Goal: Task Accomplishment & Management: Understand process/instructions

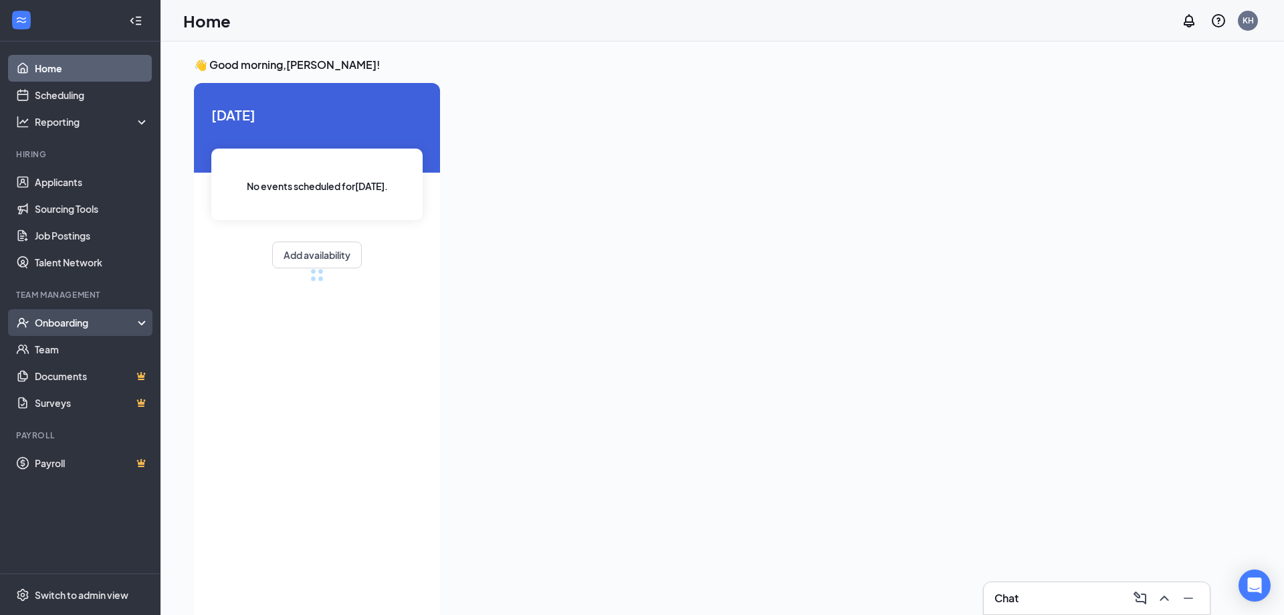
click at [57, 324] on div "Onboarding" at bounding box center [86, 322] width 103 height 13
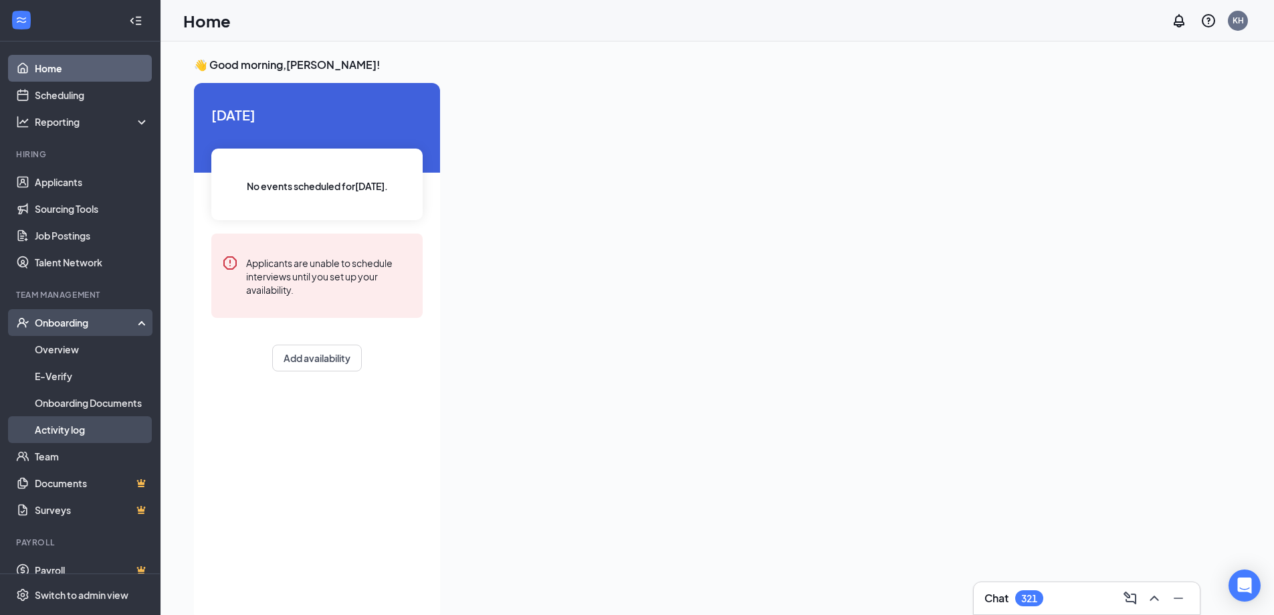
click at [49, 425] on link "Activity log" at bounding box center [92, 429] width 114 height 27
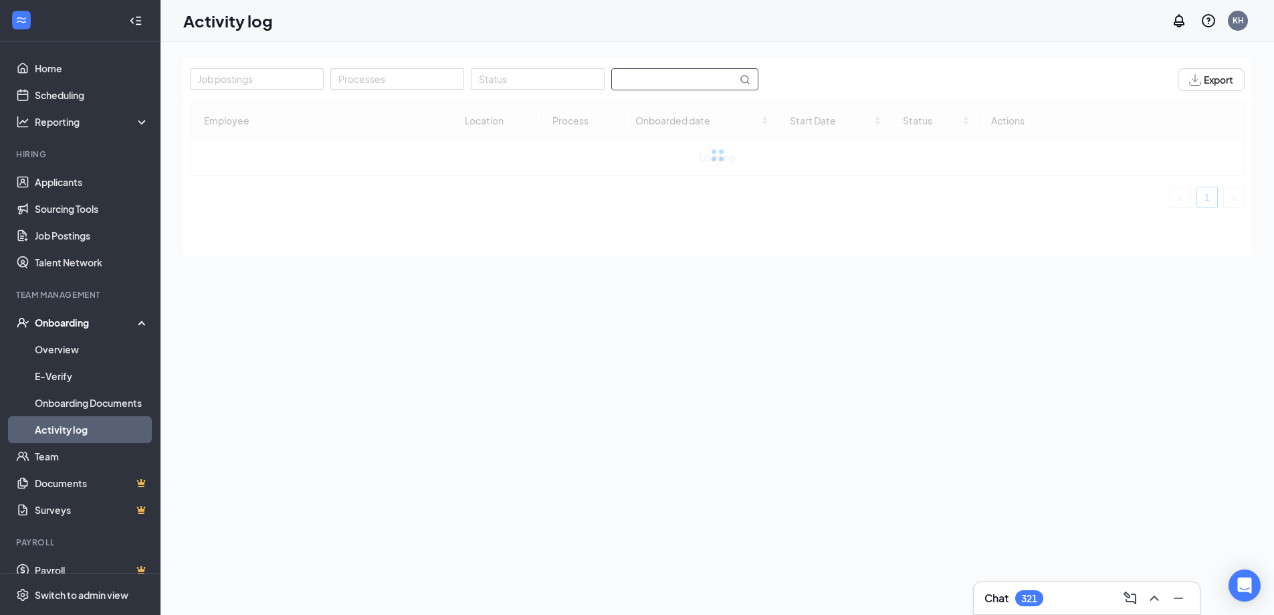
click at [690, 84] on input "text" at bounding box center [674, 79] width 125 height 21
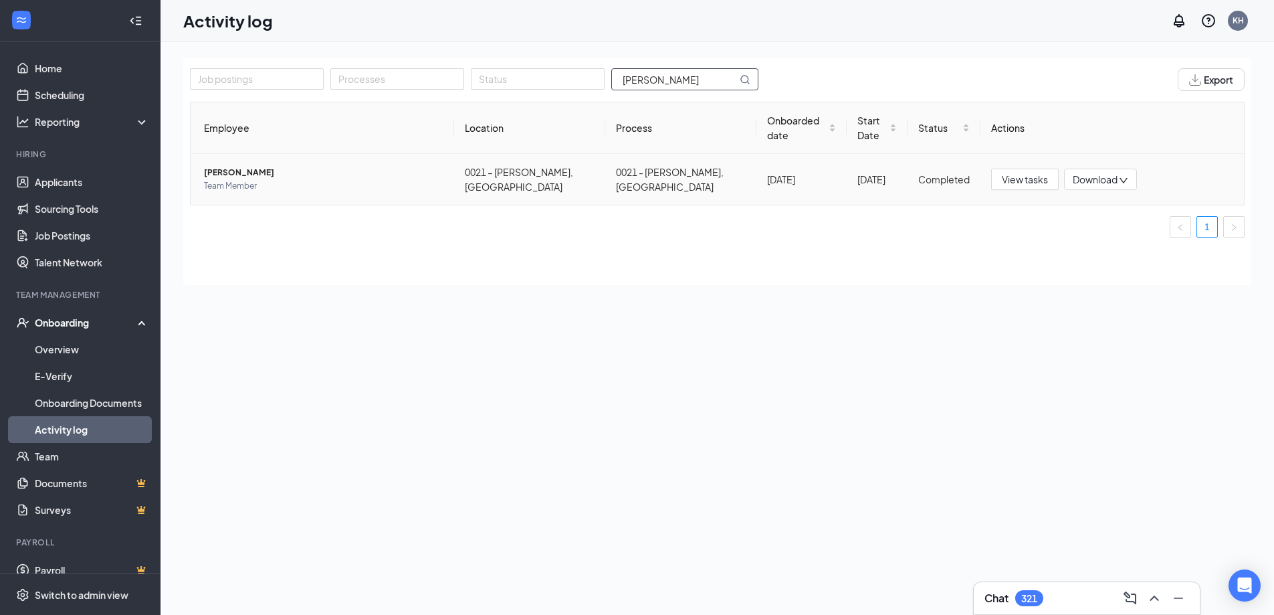
type input "[PERSON_NAME]"
click at [251, 166] on span "[PERSON_NAME]" at bounding box center [323, 172] width 239 height 13
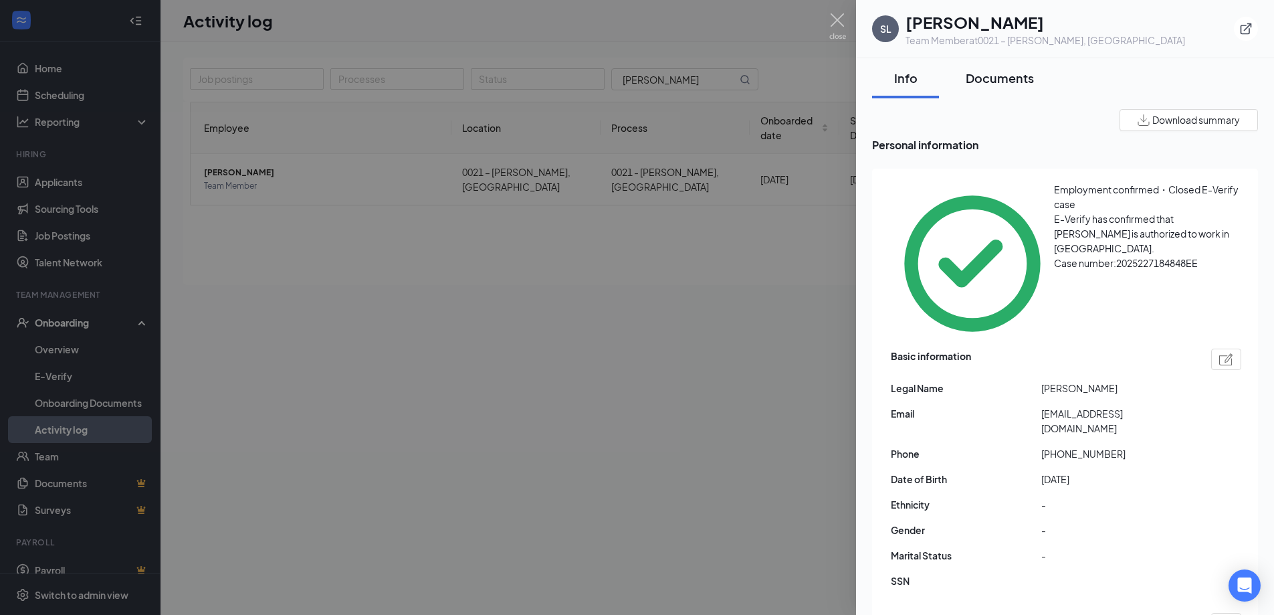
click at [998, 82] on div "Documents" at bounding box center [1000, 78] width 68 height 17
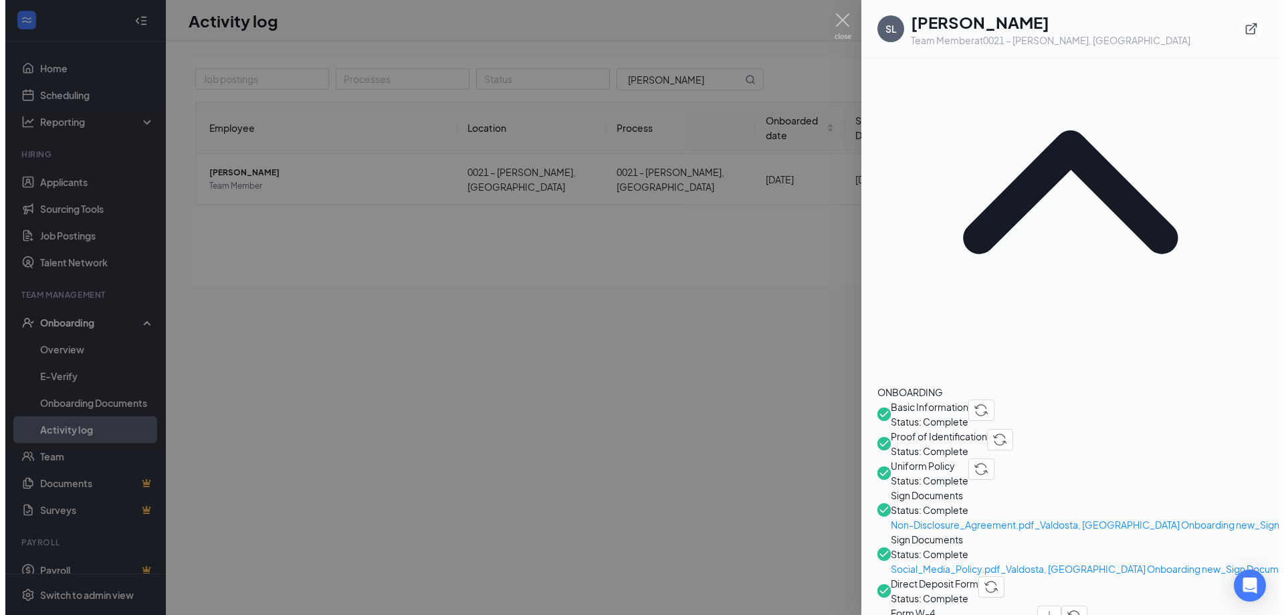
scroll to position [253, 0]
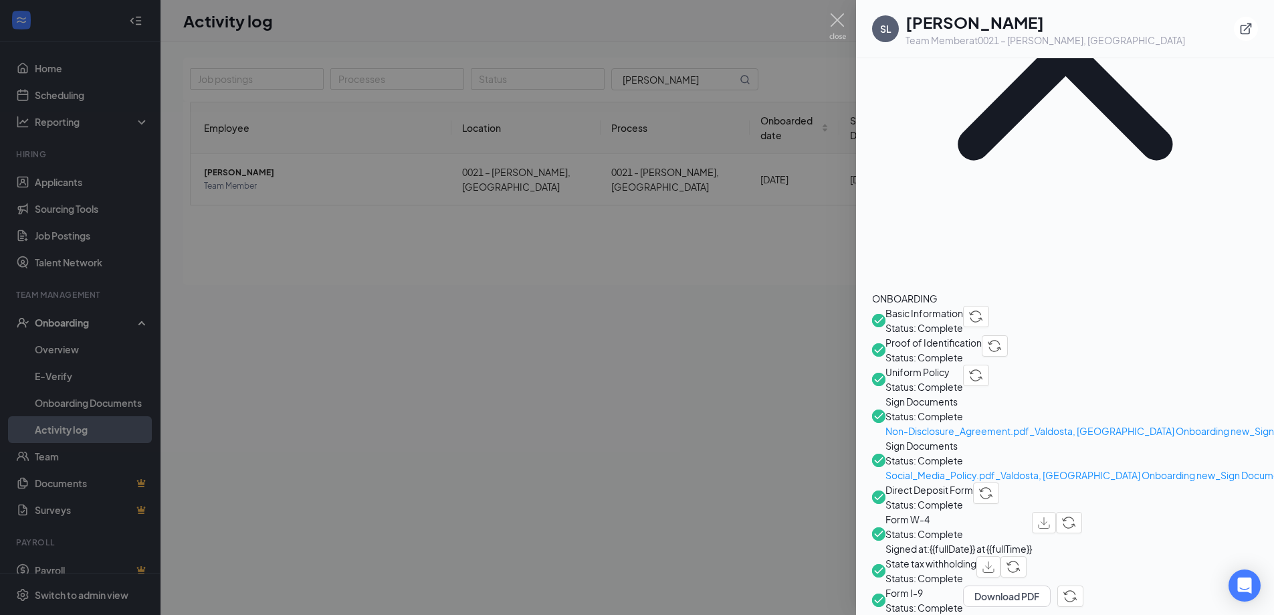
click at [971, 482] on span "Direct Deposit Form" at bounding box center [929, 489] width 88 height 15
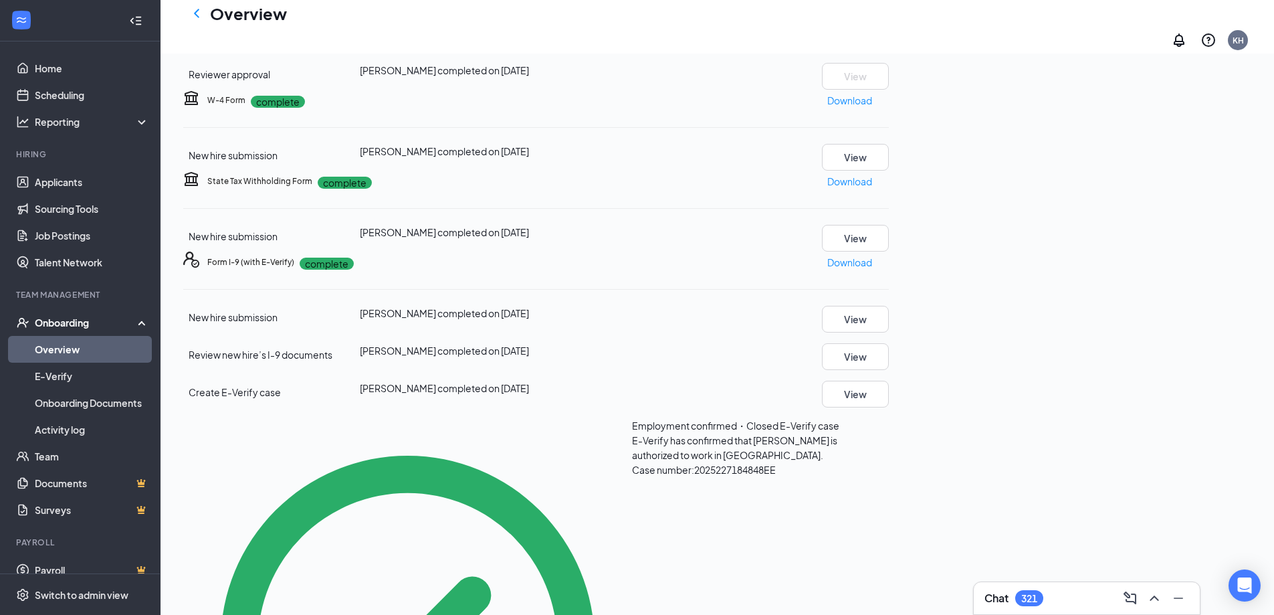
scroll to position [624, 0]
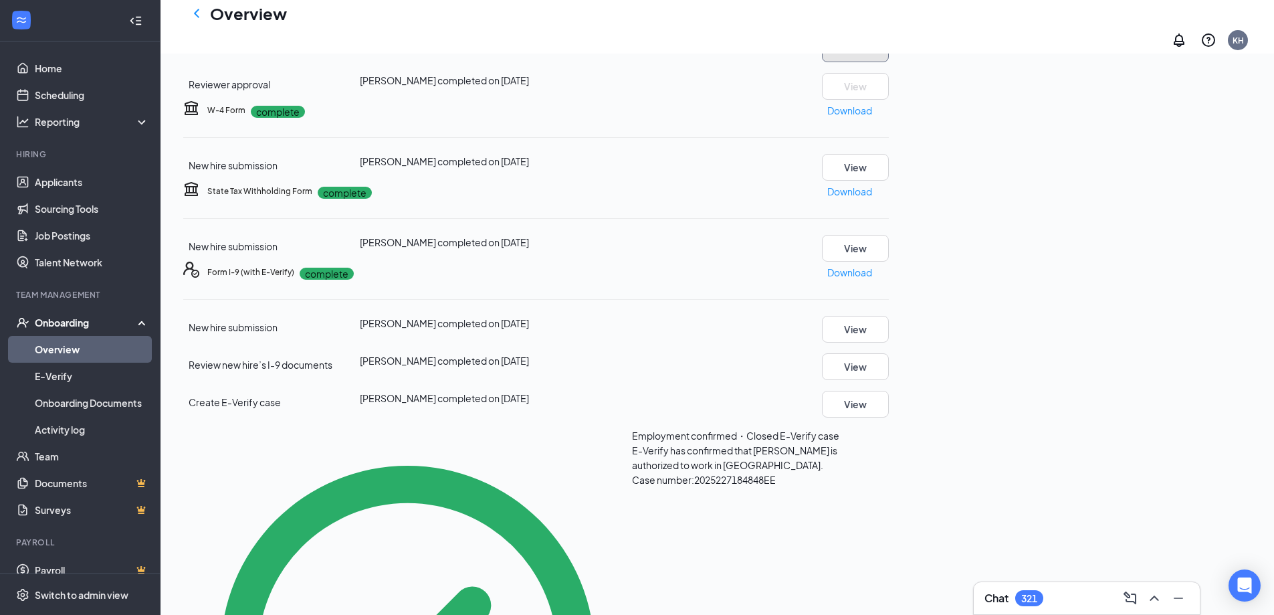
click at [889, 62] on button "View" at bounding box center [855, 48] width 67 height 27
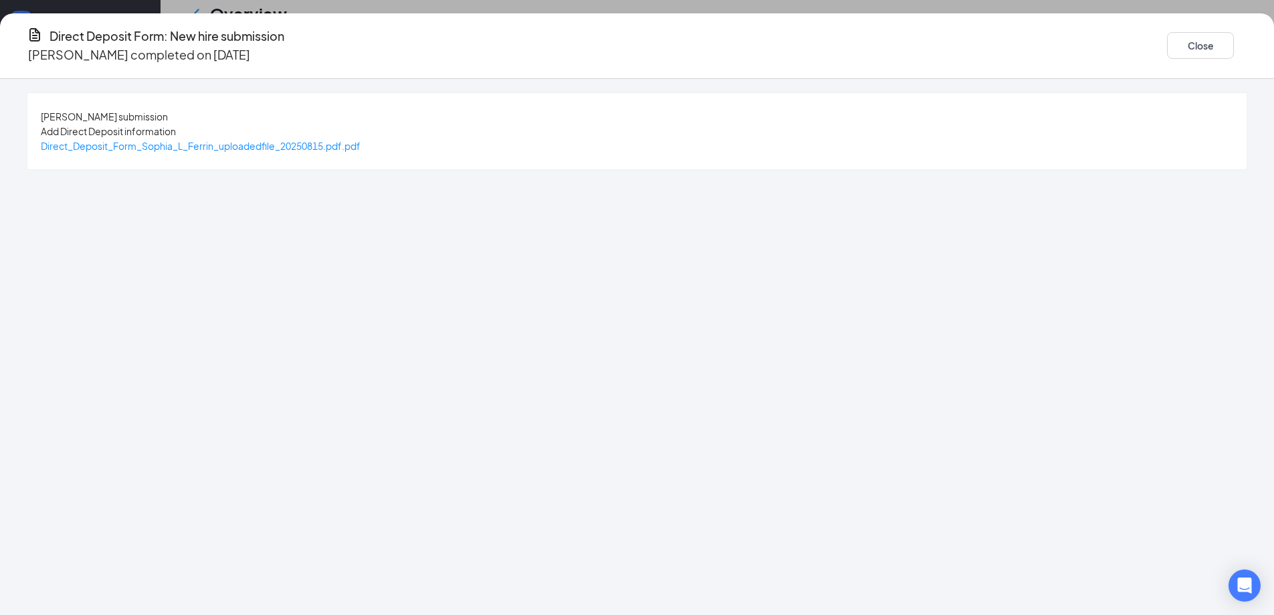
click at [443, 138] on div "Add Direct Deposit information" at bounding box center [637, 131] width 1192 height 15
click at [360, 143] on span "Direct_Deposit_Form_Sophia_L_Ferrin_uploadedfile_20250815.pdf.pdf" at bounding box center [201, 146] width 320 height 12
click at [1167, 40] on button "Close" at bounding box center [1200, 45] width 67 height 27
